Goal: Task Accomplishment & Management: Manage account settings

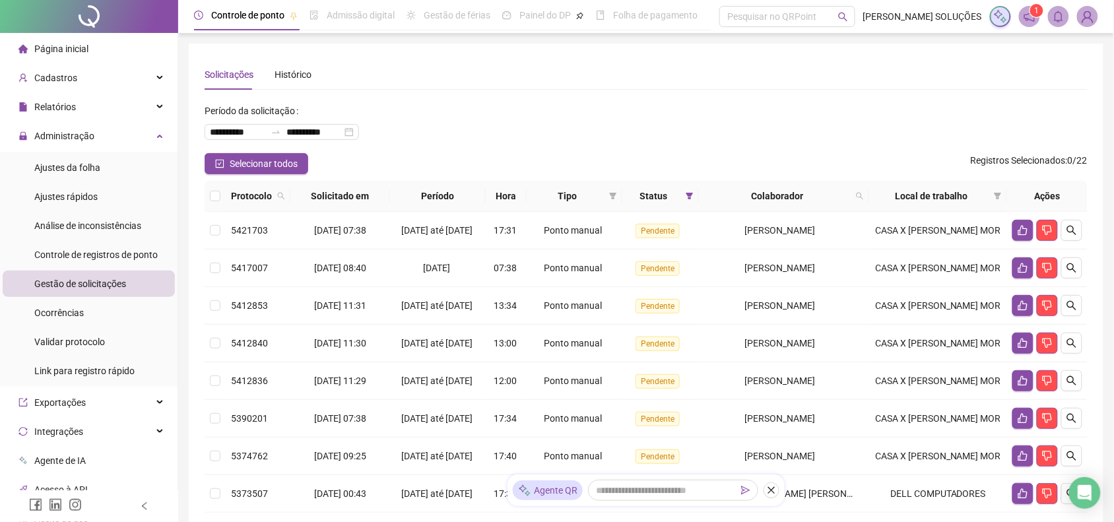
click at [0, 261] on ul "Ajustes da folha Ajustes rápidos Análise de inconsistências Controle de registr…" at bounding box center [89, 269] width 178 height 235
drag, startPoint x: 48, startPoint y: 53, endPoint x: 152, endPoint y: 30, distance: 107.3
click at [48, 53] on span "Página inicial" at bounding box center [61, 49] width 54 height 11
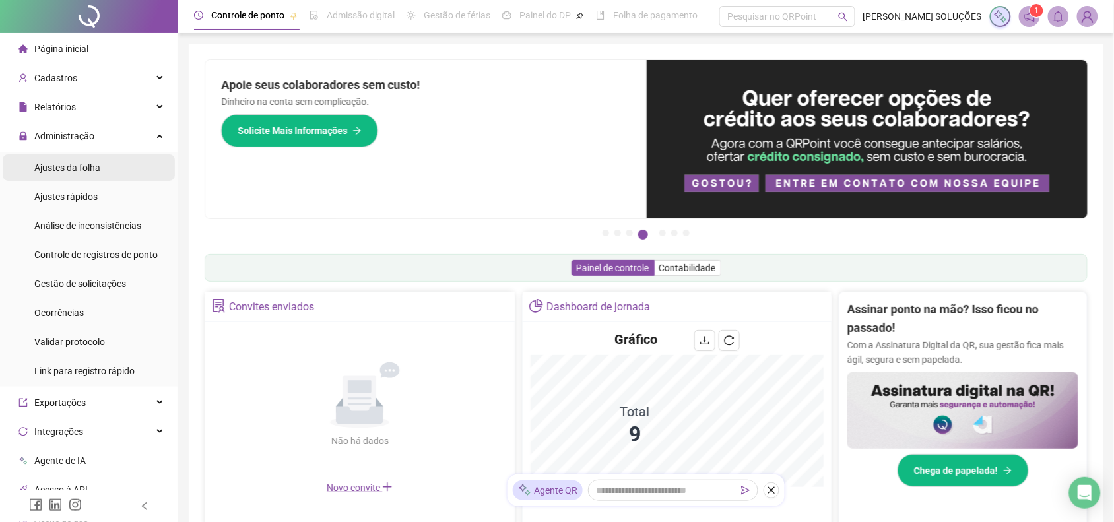
click at [83, 176] on div "Ajustes da folha" at bounding box center [67, 167] width 66 height 26
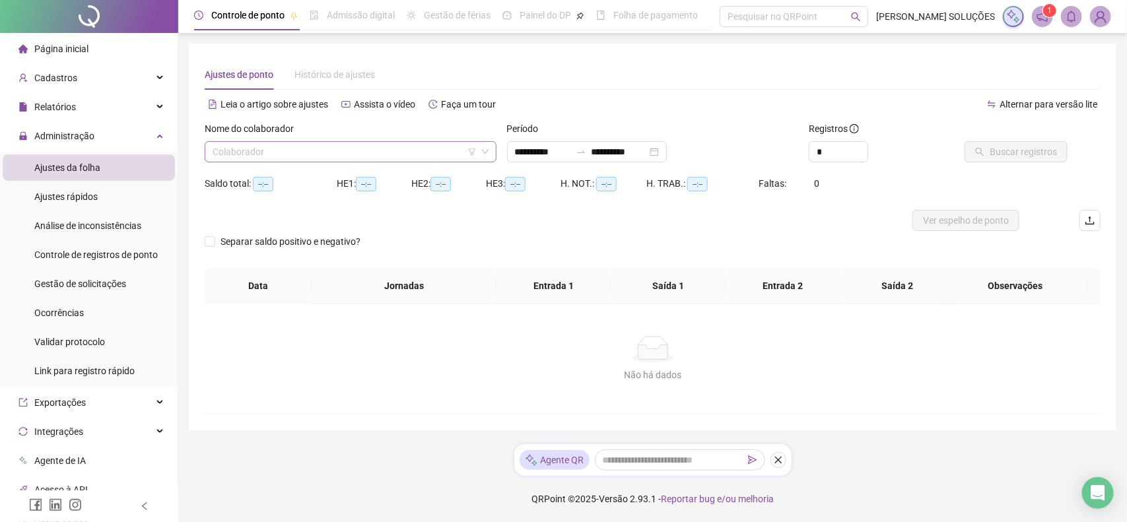
click at [275, 143] on input "search" at bounding box center [345, 152] width 264 height 20
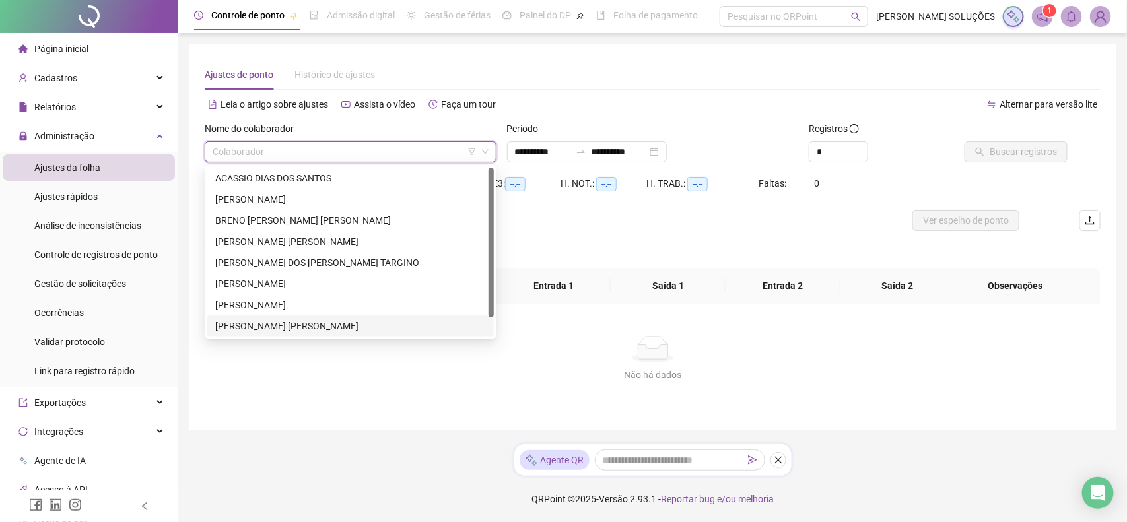
drag, startPoint x: 257, startPoint y: 321, endPoint x: 616, endPoint y: 199, distance: 378.7
click at [259, 321] on div "[PERSON_NAME] [PERSON_NAME]" at bounding box center [350, 326] width 271 height 15
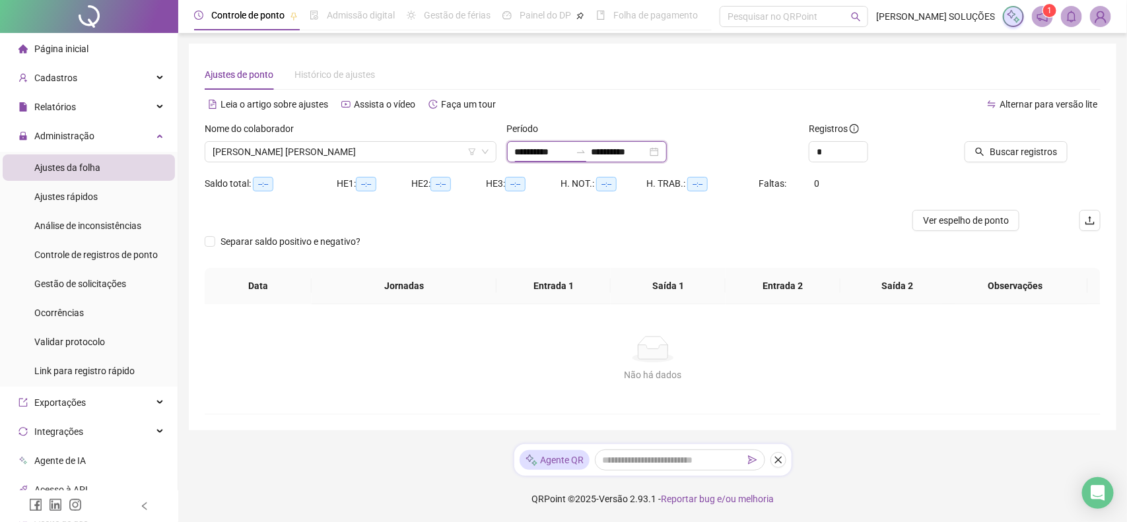
click at [566, 150] on input "**********" at bounding box center [542, 152] width 55 height 15
type input "**********"
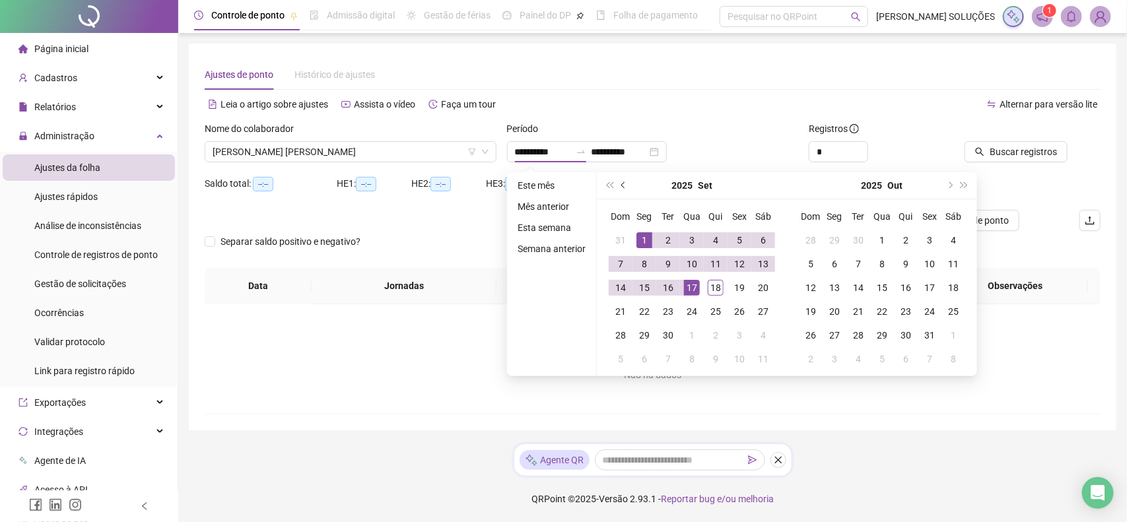
click at [619, 180] on button "prev-year" at bounding box center [624, 185] width 15 height 26
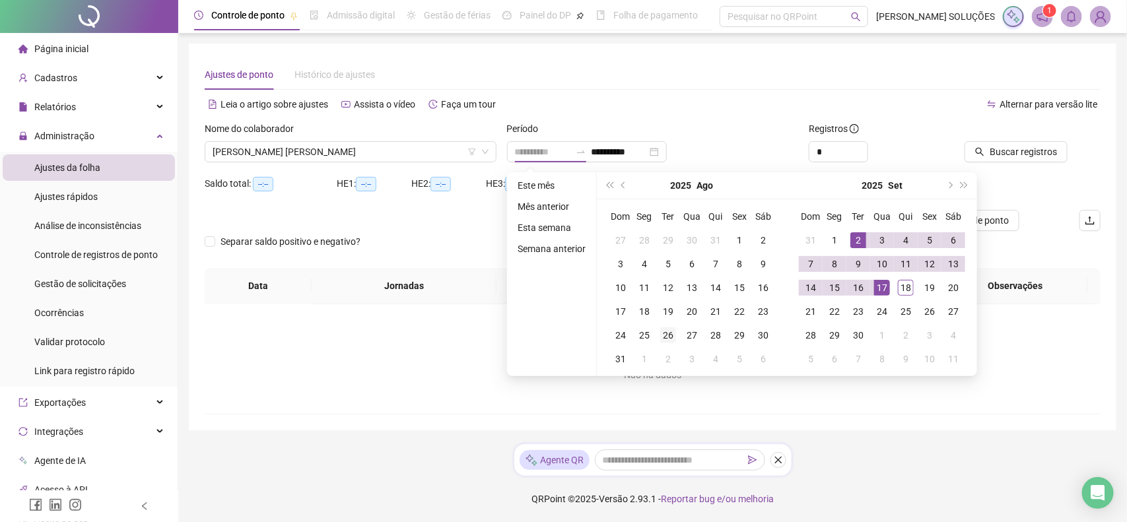
type input "**********"
click at [665, 339] on div "26" at bounding box center [668, 335] width 16 height 16
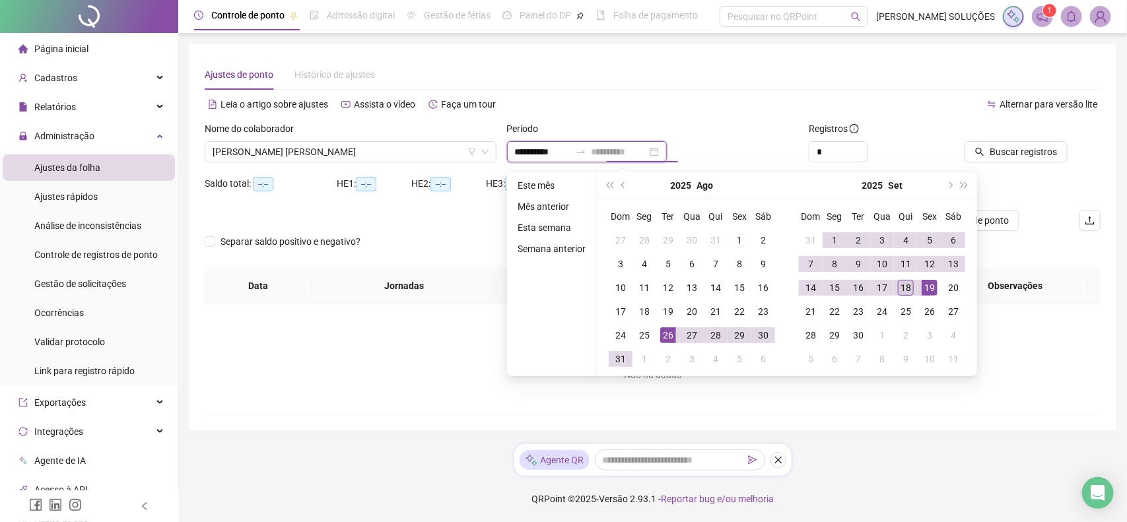
type input "**********"
click at [909, 283] on div "18" at bounding box center [906, 288] width 16 height 16
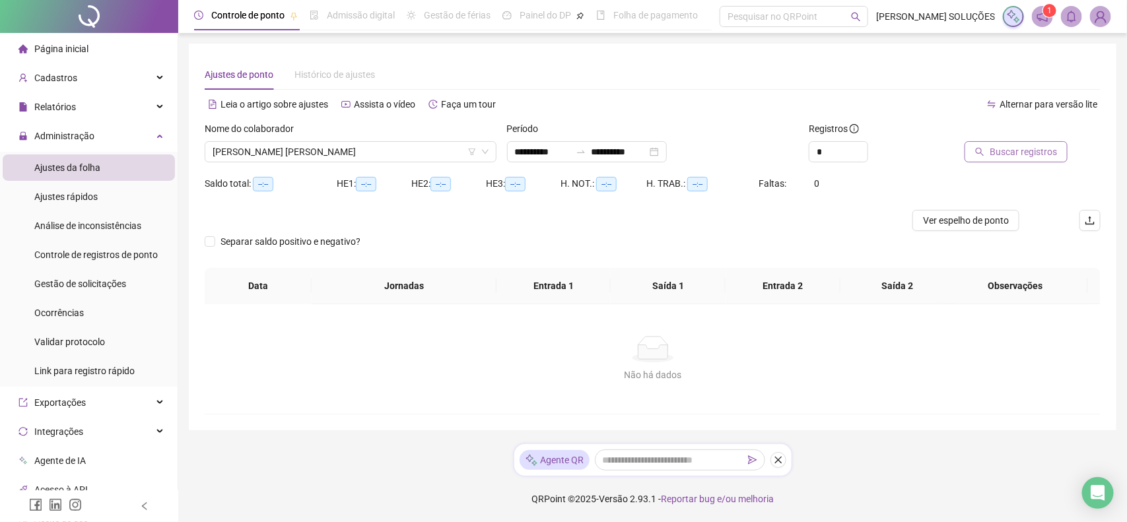
click at [1015, 152] on span "Buscar registros" at bounding box center [1022, 152] width 67 height 15
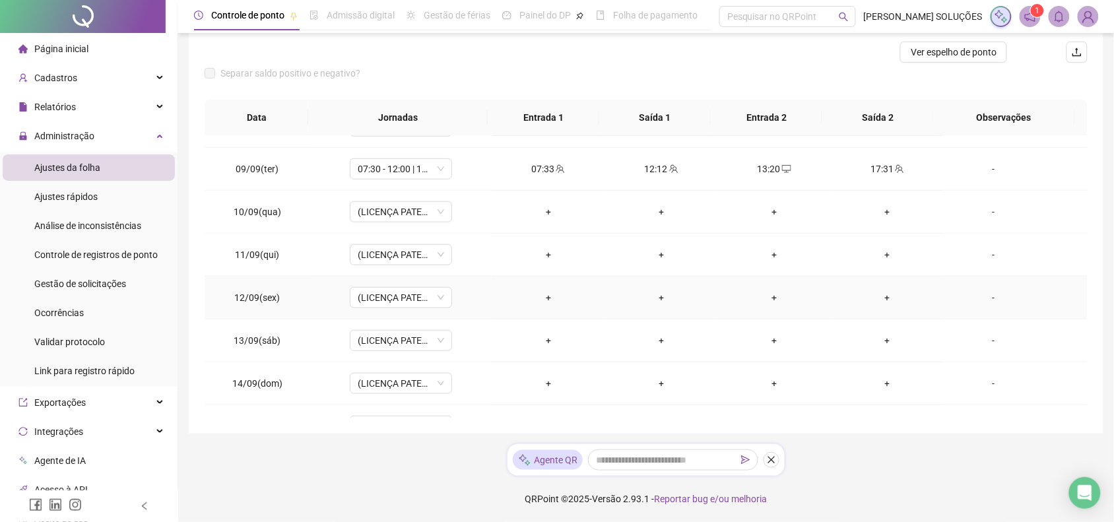
scroll to position [492, 0]
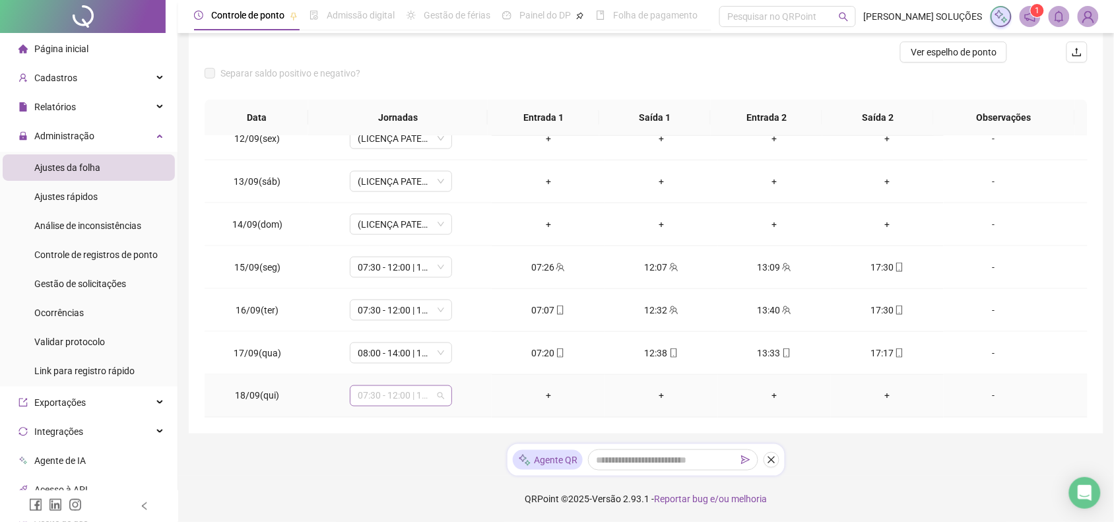
click at [449, 391] on div "07:30 - 12:00 | 13:12 - 17:30" at bounding box center [401, 395] width 102 height 21
click at [436, 269] on div "Folga" at bounding box center [422, 266] width 112 height 15
click at [460, 362] on span "Sim" at bounding box center [460, 362] width 15 height 15
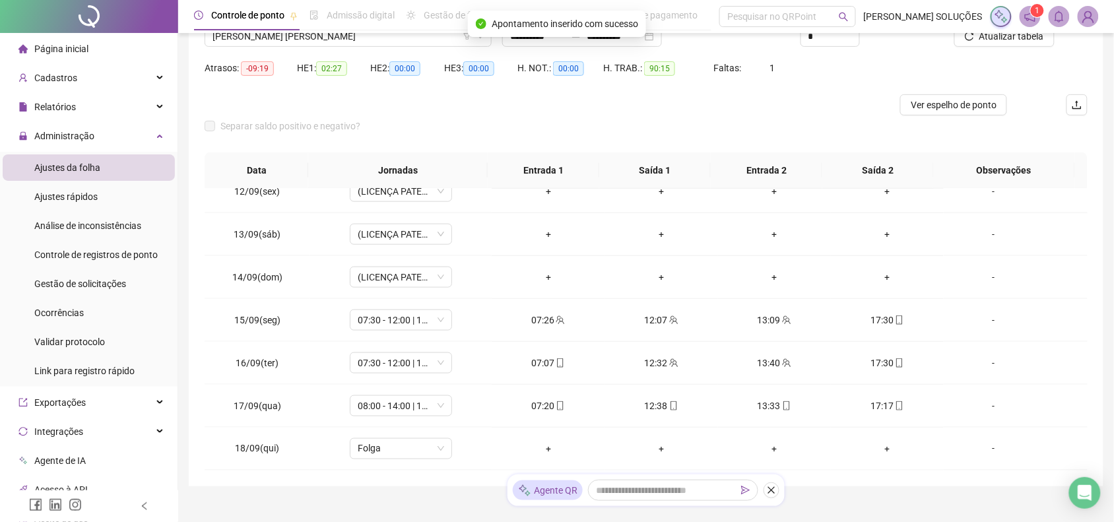
scroll to position [86, 0]
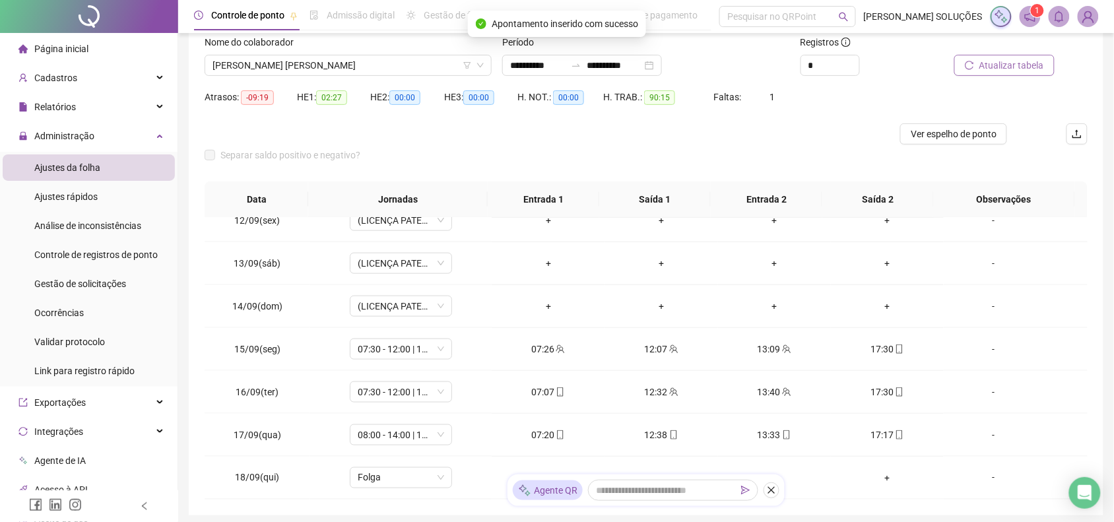
click at [995, 71] on span "Atualizar tabela" at bounding box center [1012, 65] width 65 height 15
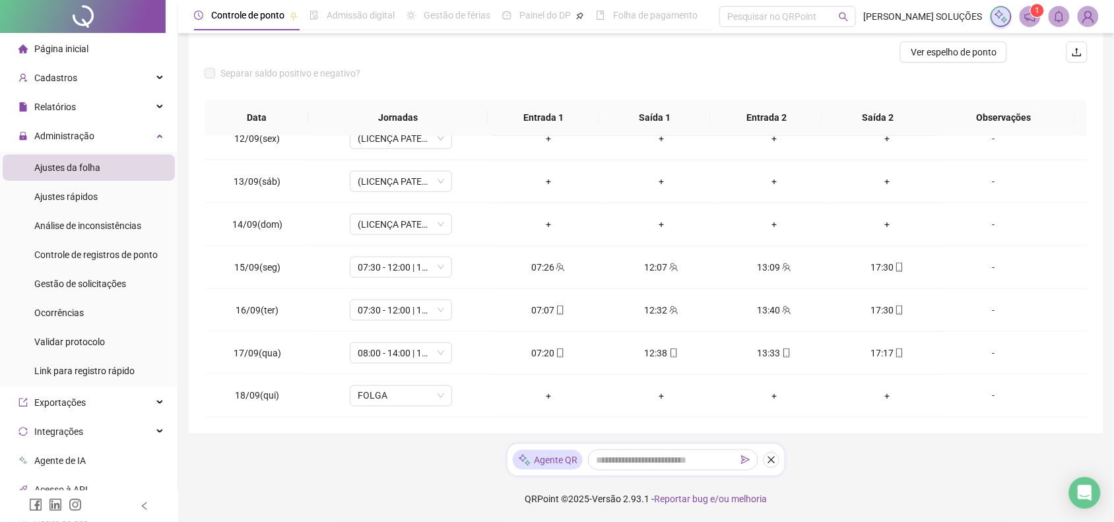
click at [86, 51] on span "Página inicial" at bounding box center [61, 49] width 54 height 11
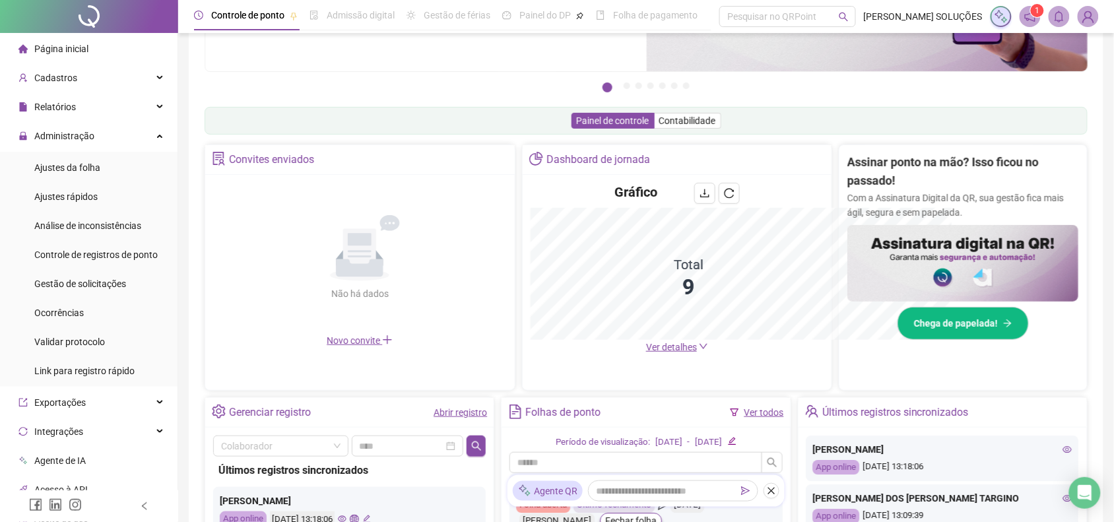
scroll to position [169, 0]
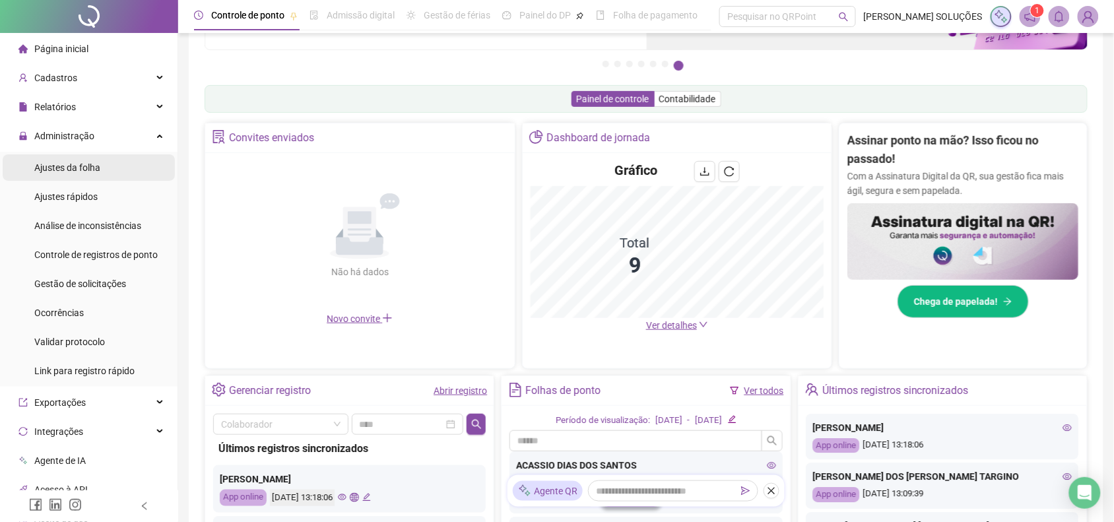
click at [100, 172] on li "Ajustes da folha" at bounding box center [89, 167] width 172 height 26
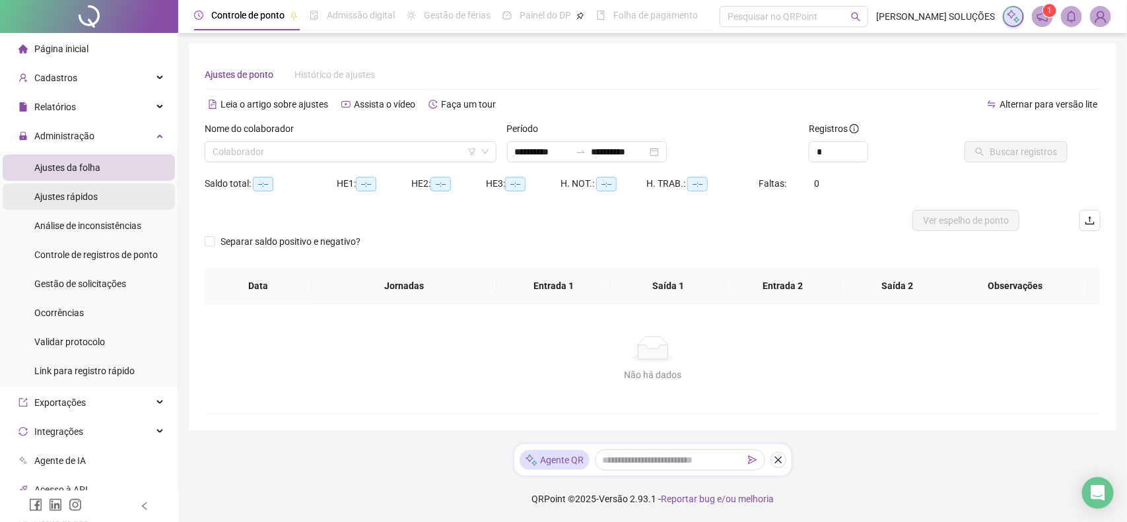
type input "**********"
click at [112, 53] on li "Página inicial" at bounding box center [89, 49] width 172 height 26
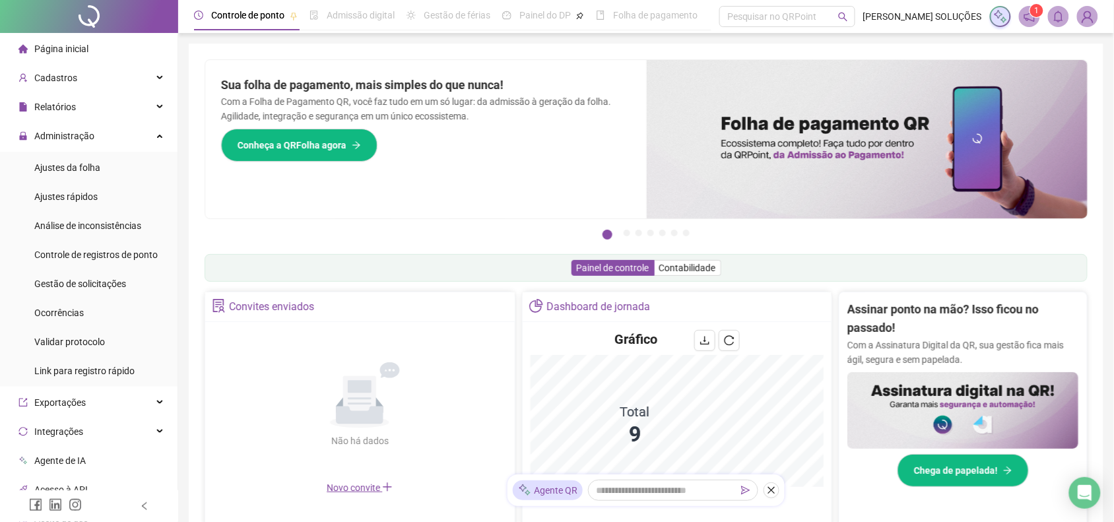
click at [0, 168] on ul "Ajustes da folha Ajustes rápidos Análise de inconsistências Controle de registr…" at bounding box center [89, 269] width 178 height 235
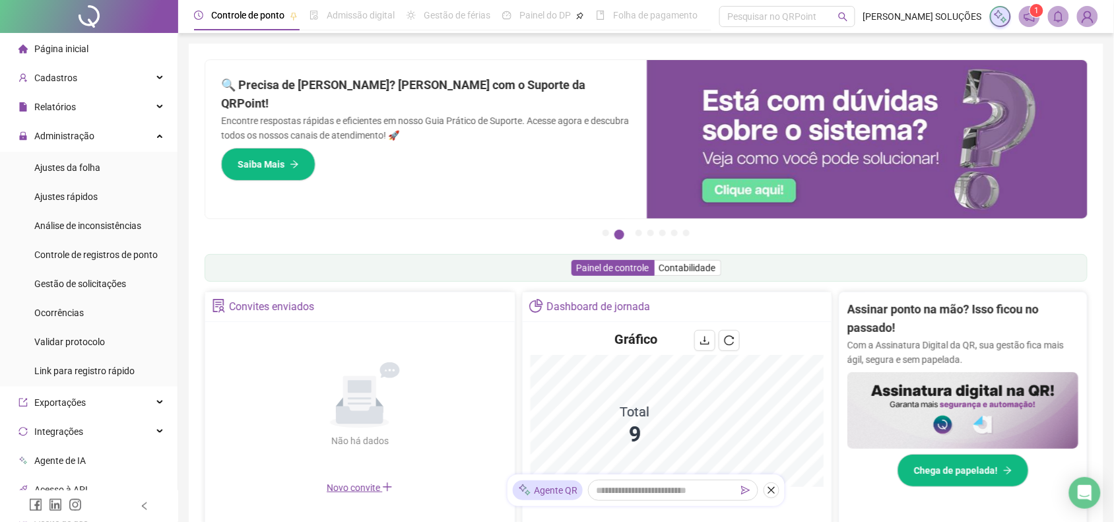
click at [142, 45] on li "Página inicial" at bounding box center [89, 49] width 172 height 26
click at [83, 44] on span "Página inicial" at bounding box center [61, 49] width 54 height 11
